Goal: Task Accomplishment & Management: Use online tool/utility

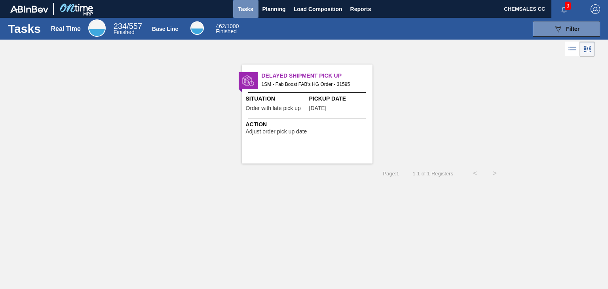
click at [249, 6] on span "Tasks" at bounding box center [245, 9] width 17 height 10
click at [270, 6] on span "Planning" at bounding box center [274, 9] width 23 height 10
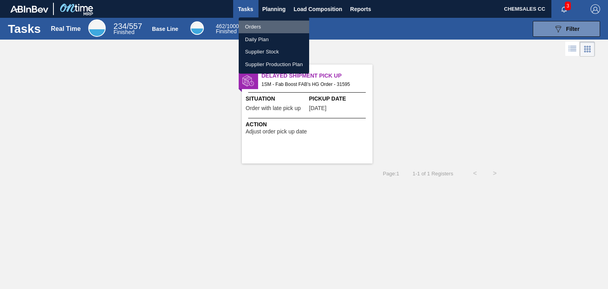
click at [256, 26] on li "Orders" at bounding box center [274, 27] width 70 height 13
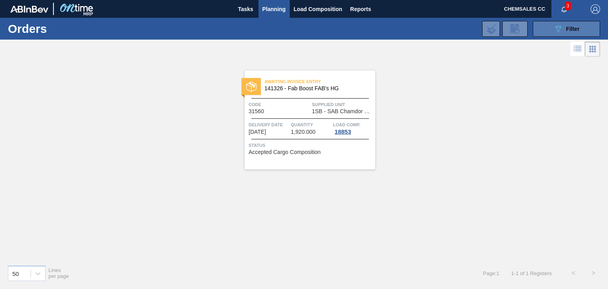
click at [546, 32] on button "089F7B8B-B2A5-4AFE-B5C0-19BA573D28AC Filter" at bounding box center [566, 29] width 67 height 16
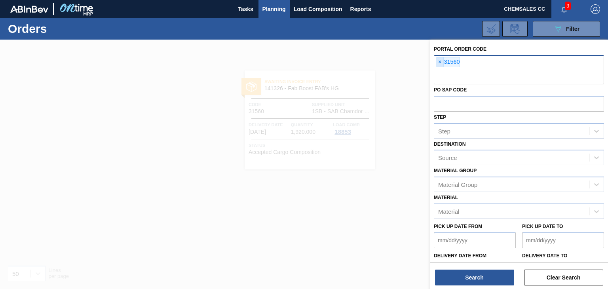
click at [441, 63] on span "×" at bounding box center [440, 62] width 8 height 10
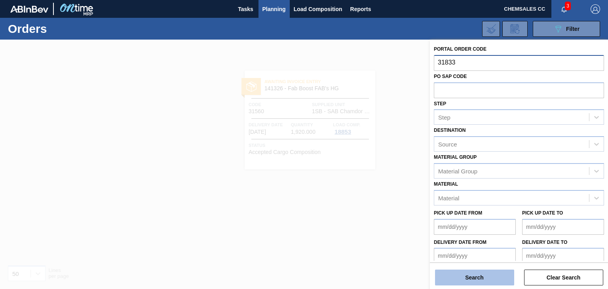
type input "31833"
click at [481, 278] on button "Search" at bounding box center [474, 278] width 79 height 16
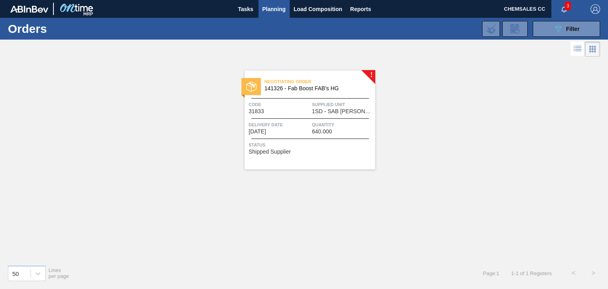
click at [346, 138] on div "Negotiating Order 141326 - Fab Boost FAB's HG Code 31833 Supplied Unit 1SD - SA…" at bounding box center [310, 119] width 131 height 99
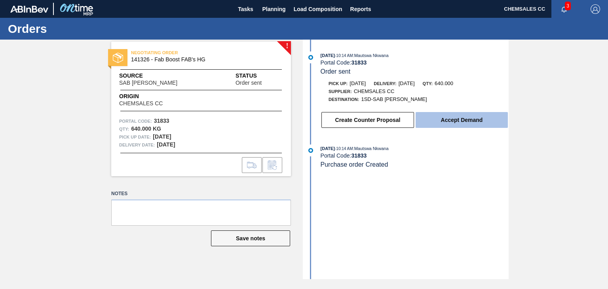
click at [464, 123] on button "Accept Demand" at bounding box center [462, 120] width 92 height 16
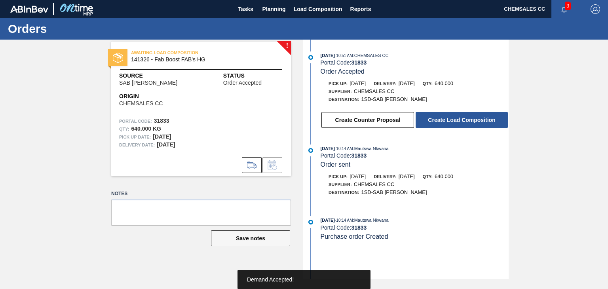
click at [464, 123] on button "Create Load Composition" at bounding box center [462, 120] width 92 height 16
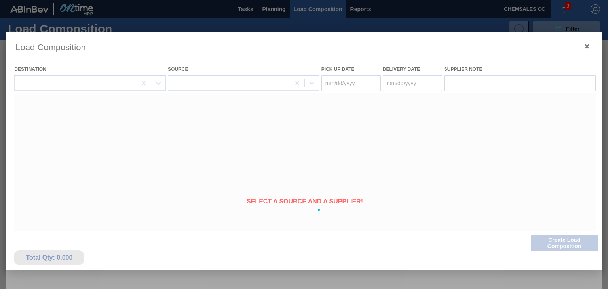
type Date "[DATE]"
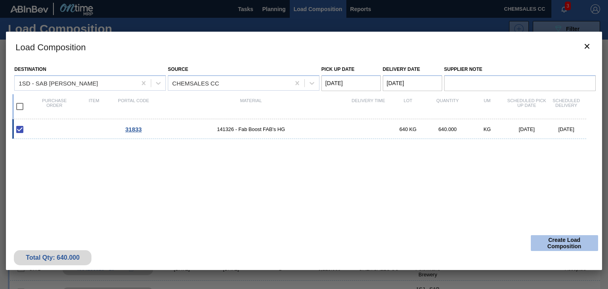
click at [544, 244] on button "Create Load Composition" at bounding box center [564, 243] width 67 height 16
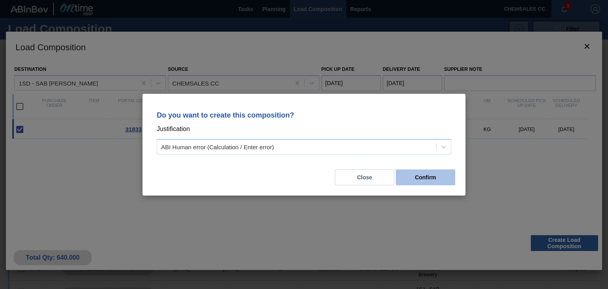
click at [426, 175] on button "Confirm" at bounding box center [425, 177] width 59 height 16
